Goal: Use online tool/utility: Utilize a website feature to perform a specific function

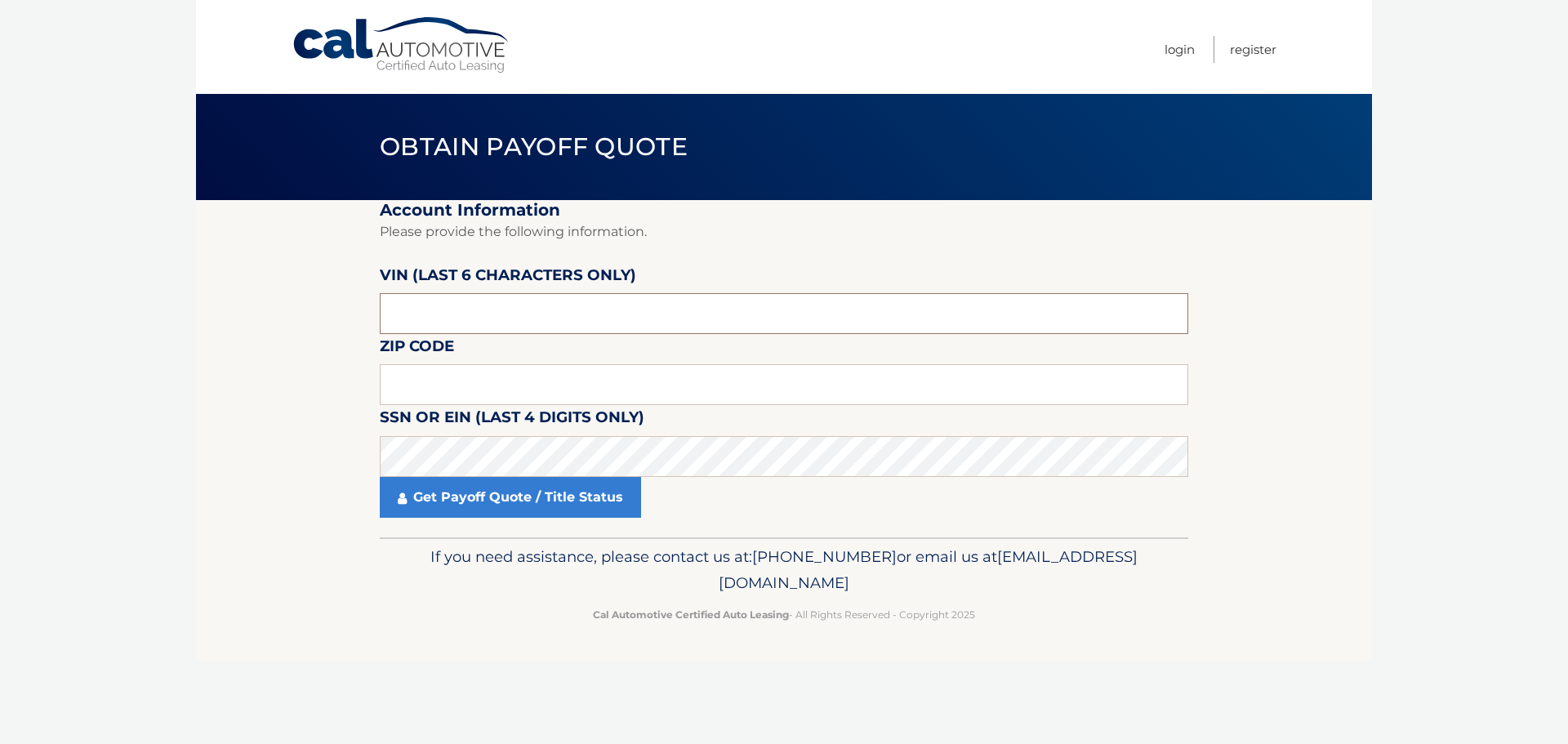
click at [584, 322] on input "text" at bounding box center [784, 314] width 809 height 41
drag, startPoint x: 181, startPoint y: 437, endPoint x: 363, endPoint y: 460, distance: 183.4
click at [181, 437] on body "Cal Automotive Menu Login Register Obtain Payoff Quote" at bounding box center [784, 372] width 1568 height 744
click at [499, 322] on input "text" at bounding box center [784, 314] width 809 height 41
paste input "316383"
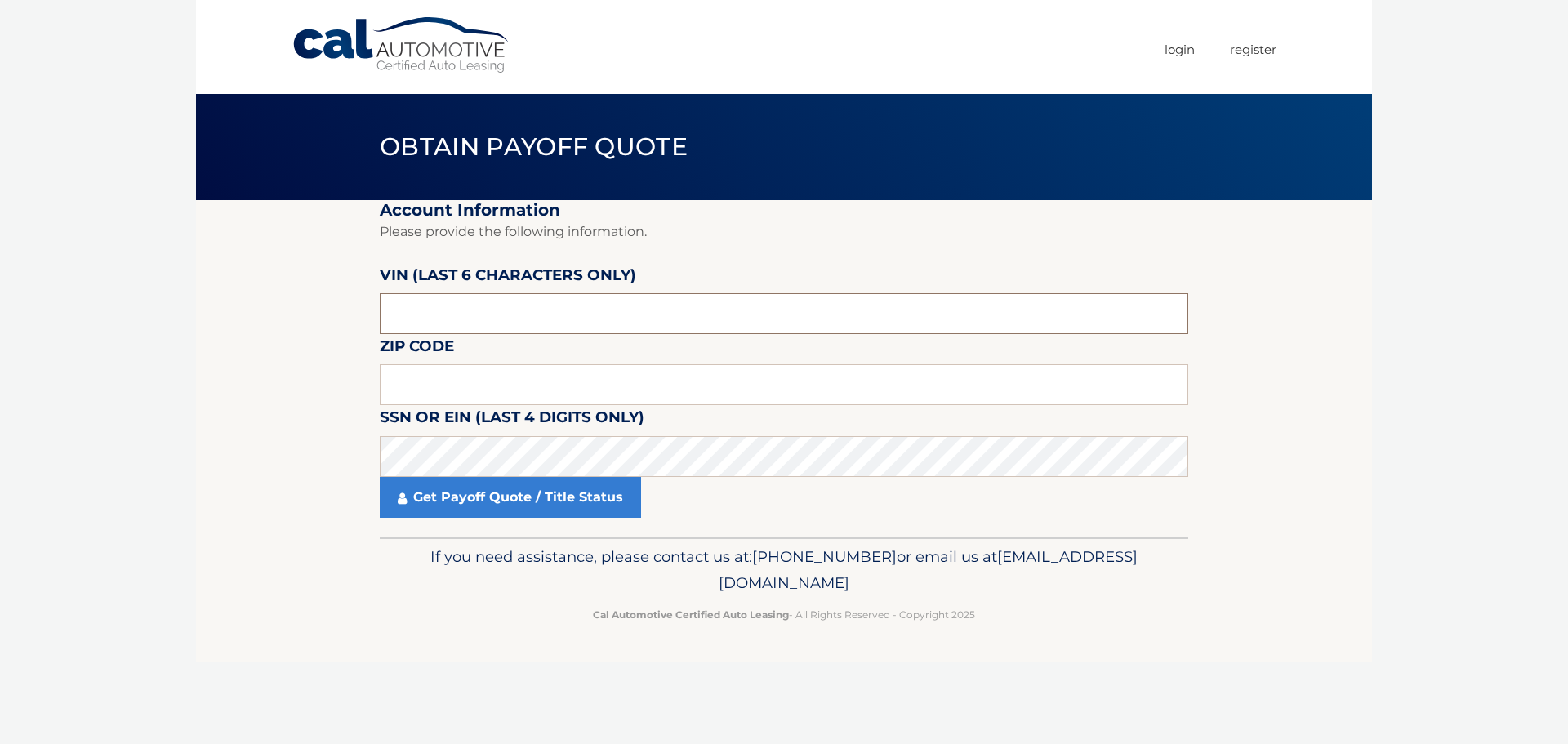
type input "316383"
click at [464, 392] on input "text" at bounding box center [784, 385] width 809 height 41
type input "11050"
click button "For Originating Dealer" at bounding box center [0, 0] width 0 height 0
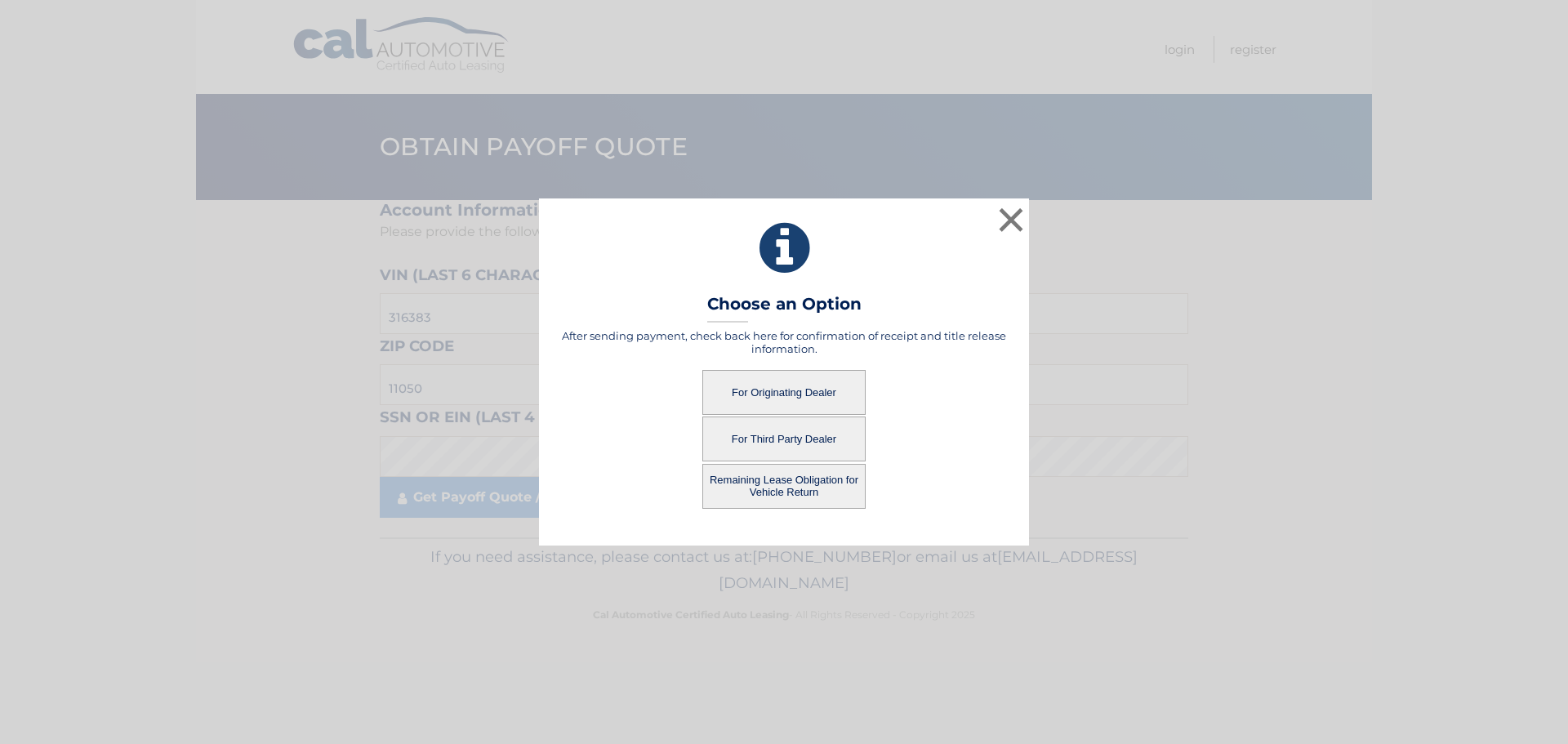
click at [780, 441] on button "For Third Party Dealer" at bounding box center [784, 439] width 163 height 45
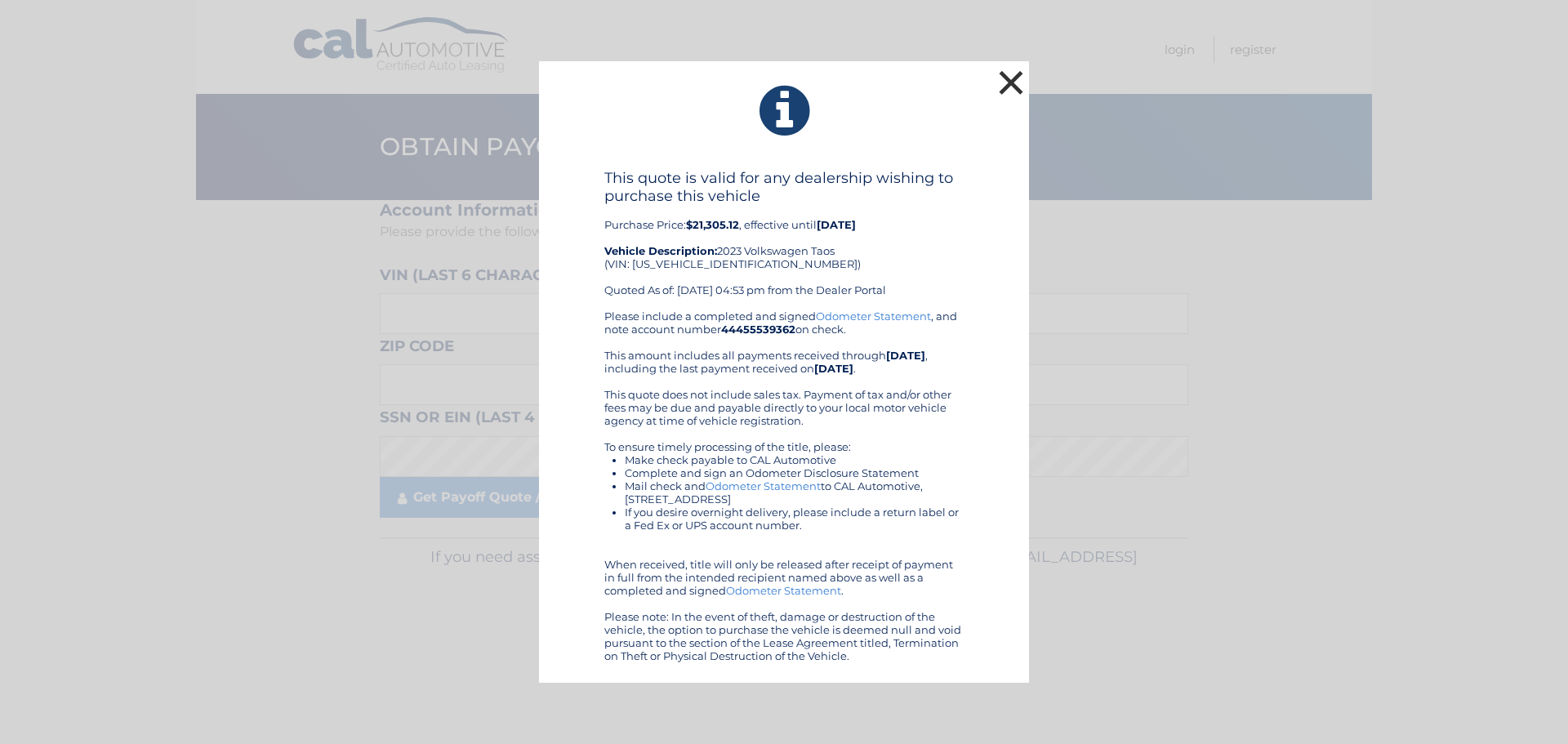
click at [1018, 77] on button "×" at bounding box center [1011, 82] width 33 height 33
